Goal: Communication & Community: Answer question/provide support

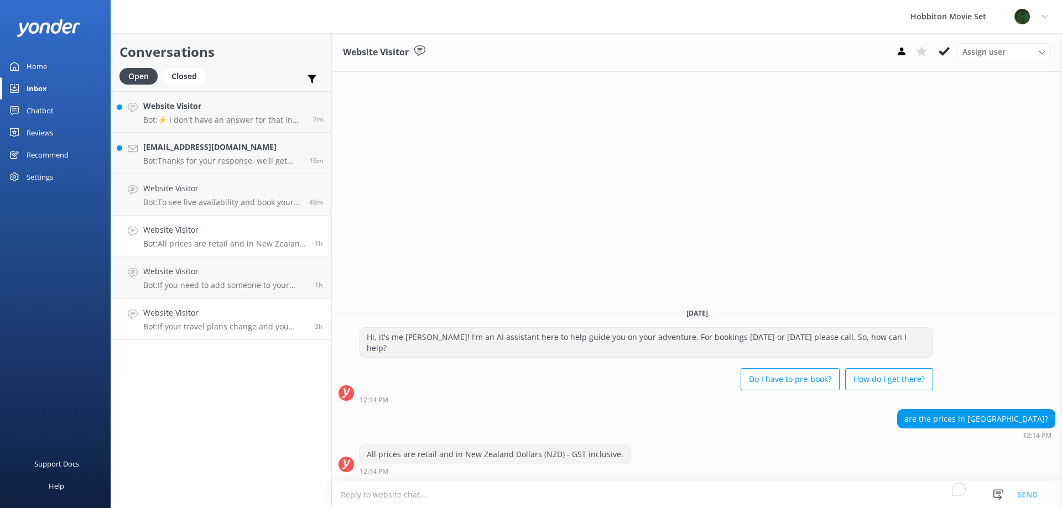
click at [228, 330] on p "Bot: If your travel plans change and you need to amend your booking, please con…" at bounding box center [224, 327] width 163 height 10
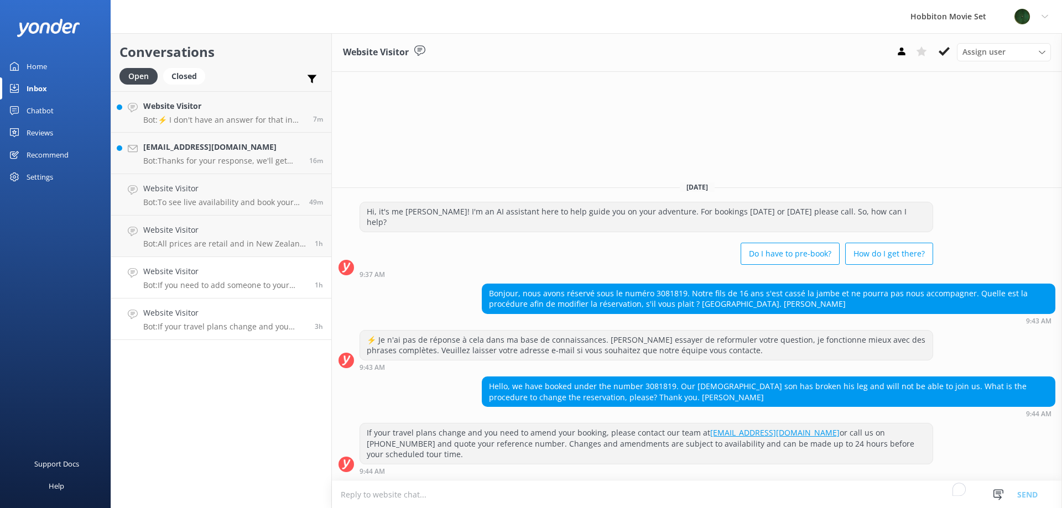
click at [236, 275] on h4 "Website Visitor" at bounding box center [224, 271] width 163 height 12
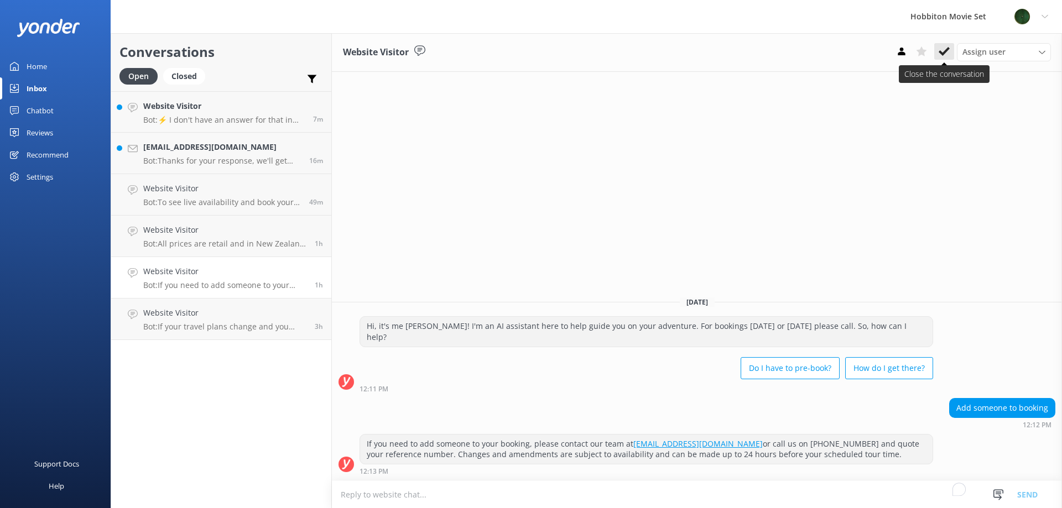
click at [945, 52] on use at bounding box center [943, 51] width 11 height 9
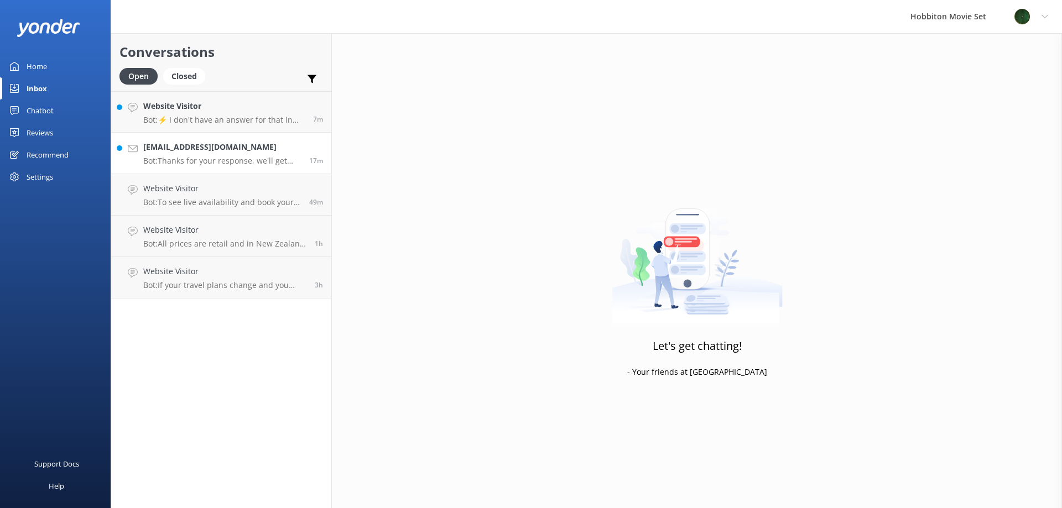
click at [248, 161] on p "Bot: Thanks for your response, we'll get back to you as soon as we can during o…" at bounding box center [222, 161] width 158 height 10
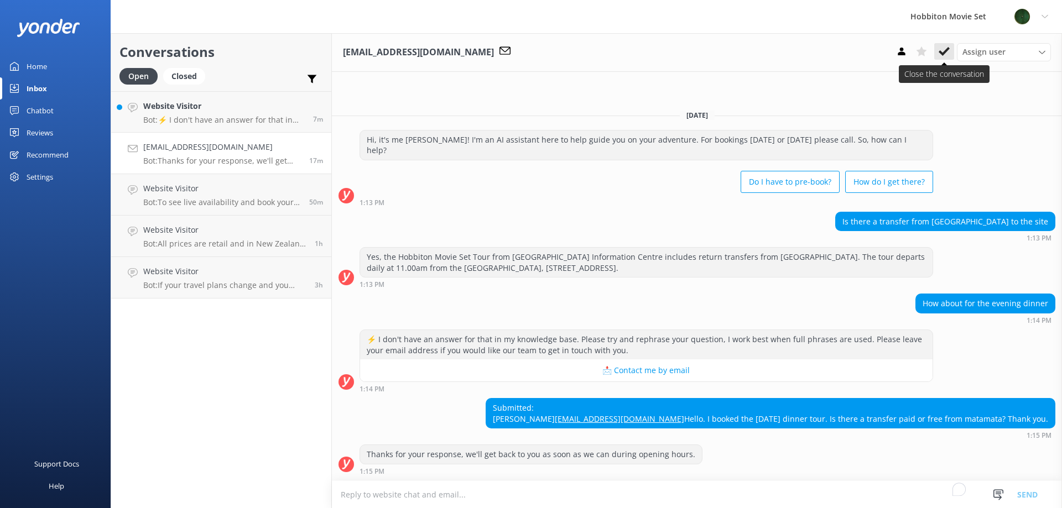
click at [943, 55] on icon at bounding box center [943, 51] width 11 height 11
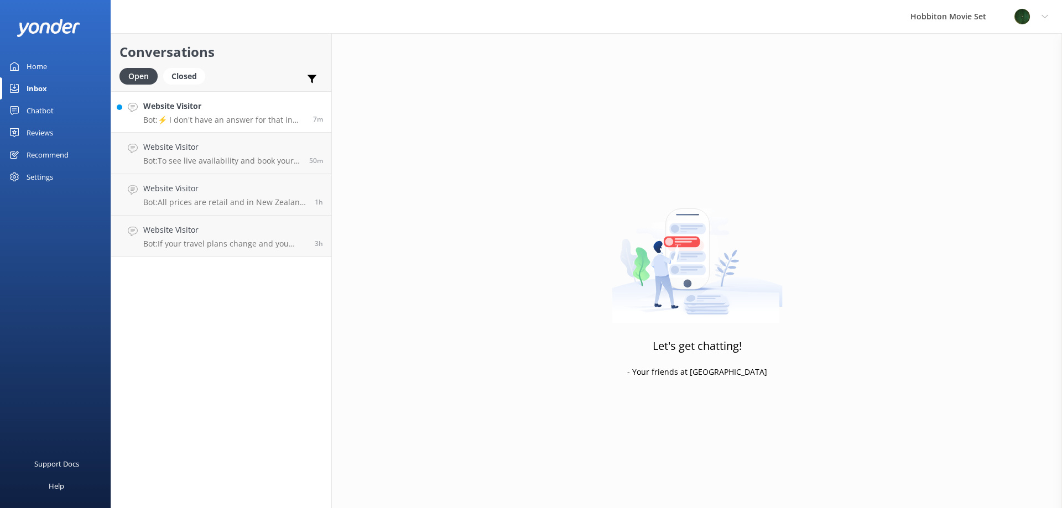
click at [231, 118] on p "Bot: ⚡ I don't have an answer for that in my knowledge base. Please try and rep…" at bounding box center [223, 120] width 161 height 10
